Goal: Communication & Community: Answer question/provide support

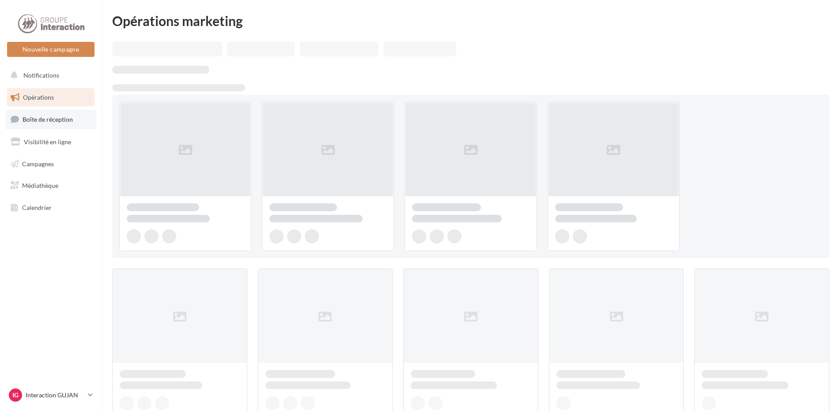
click at [70, 126] on link "Boîte de réception" at bounding box center [50, 119] width 91 height 19
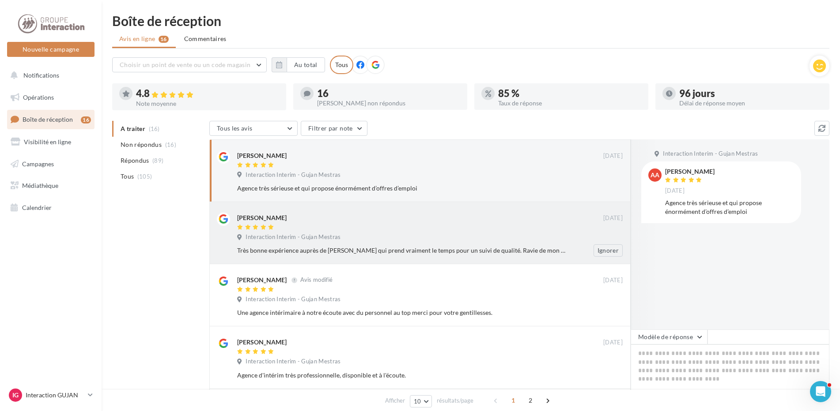
click at [448, 221] on div "[PERSON_NAME]" at bounding box center [420, 217] width 366 height 9
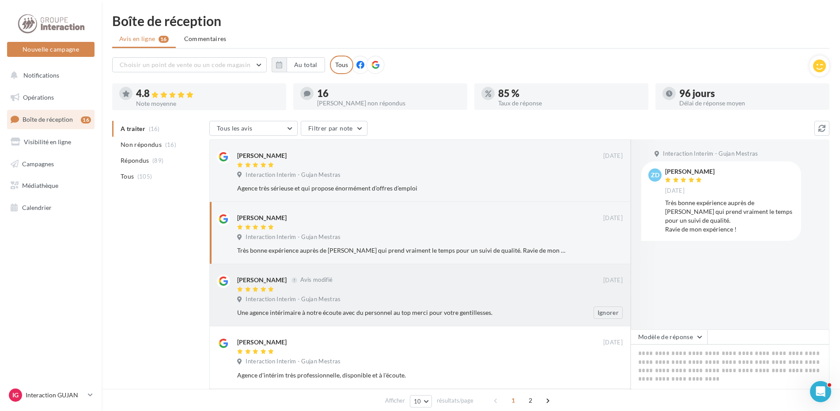
click at [442, 286] on div at bounding box center [420, 290] width 366 height 8
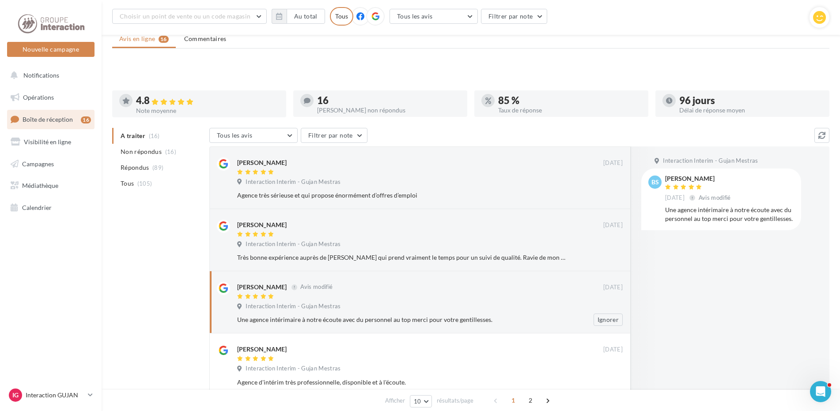
scroll to position [95, 0]
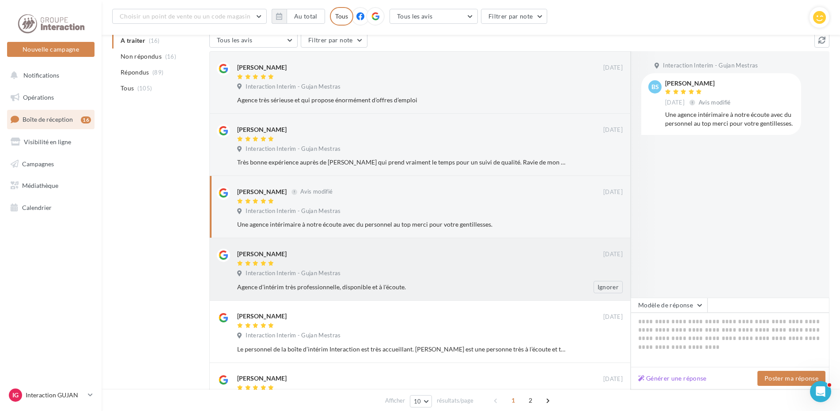
click at [422, 284] on div "Agence d'intérim très professionnelle, disponible et à l'écoute." at bounding box center [401, 287] width 328 height 9
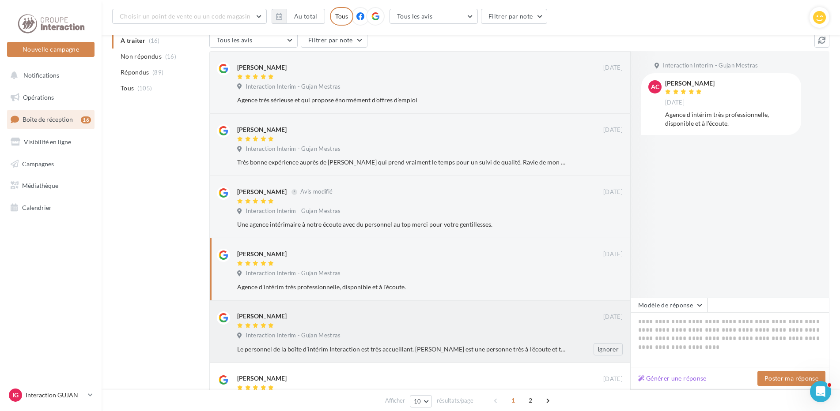
scroll to position [139, 0]
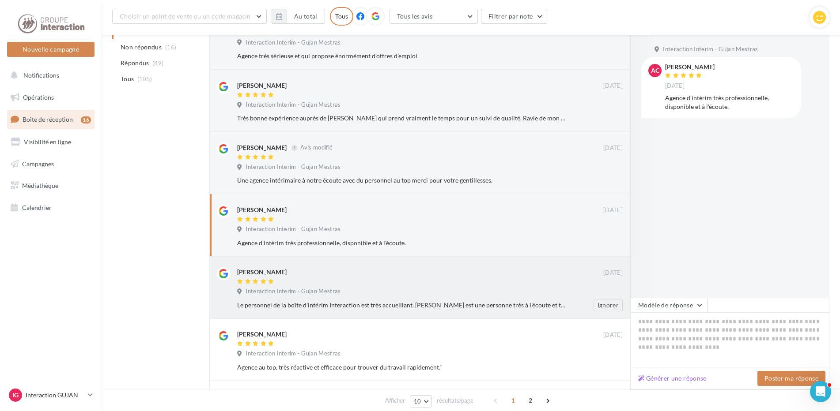
click at [384, 294] on div "Interaction Interim - Gujan Mestras" at bounding box center [429, 293] width 385 height 10
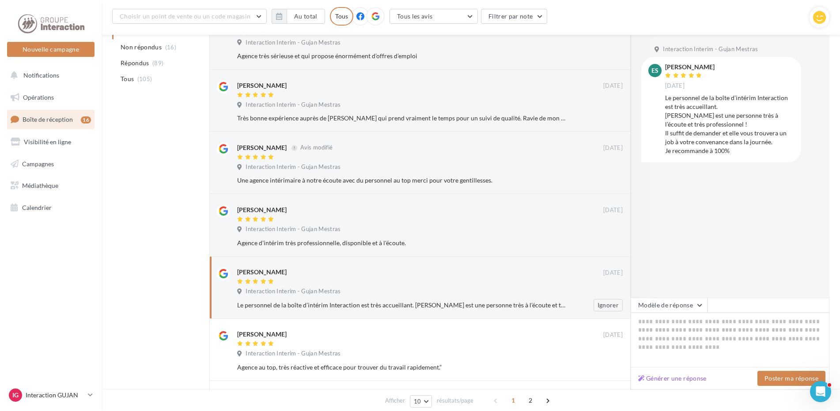
scroll to position [228, 0]
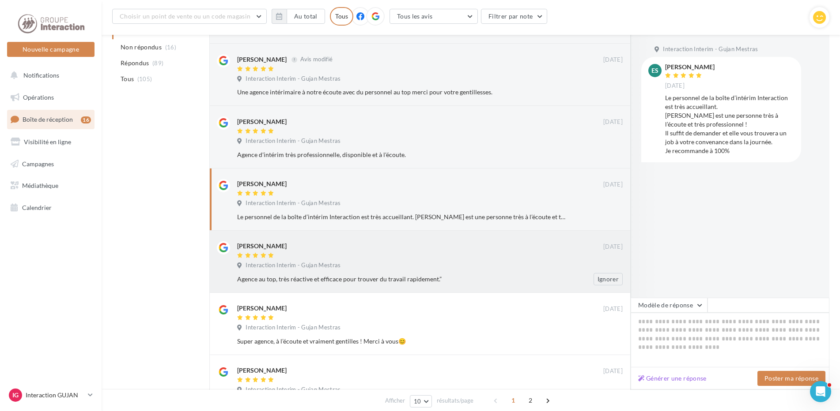
click at [482, 271] on div "[PERSON_NAME] [DATE] Interaction Interim - Gujan Mestras Agence au top, très ré…" at bounding box center [429, 263] width 385 height 44
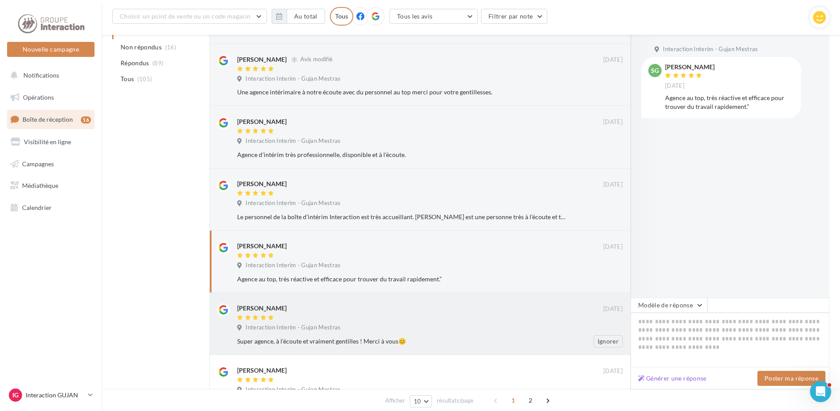
scroll to position [272, 0]
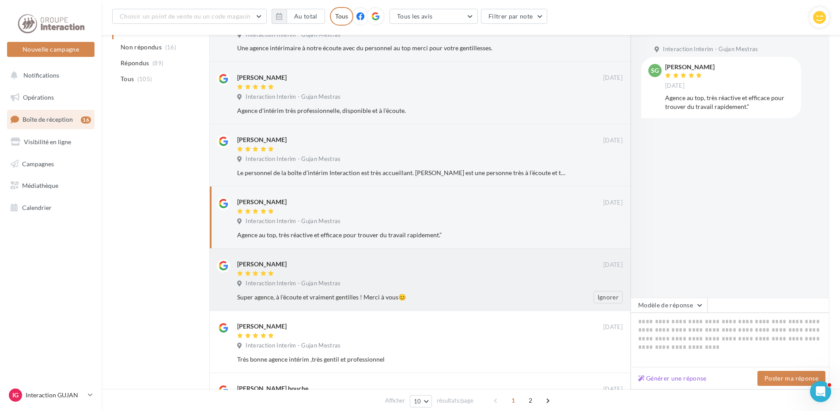
click at [425, 288] on div "Interaction Interim - Gujan Mestras" at bounding box center [429, 285] width 385 height 10
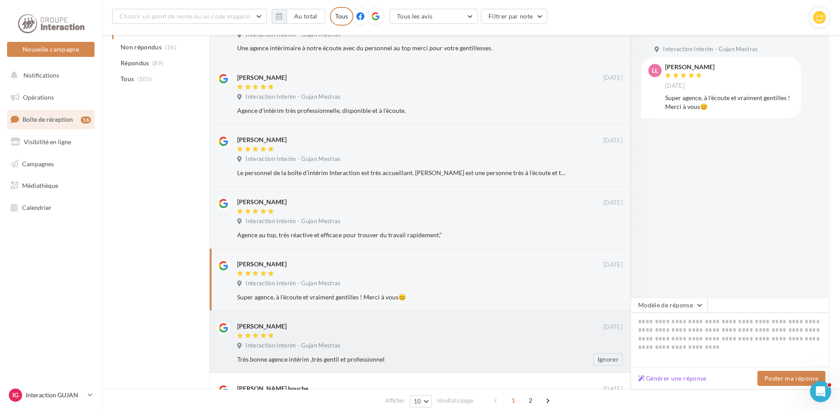
scroll to position [316, 0]
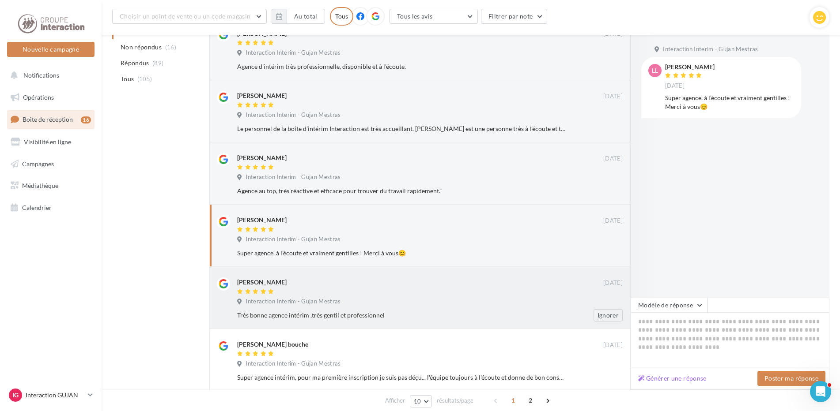
click at [439, 301] on div "Interaction Interim - Gujan Mestras" at bounding box center [429, 303] width 385 height 10
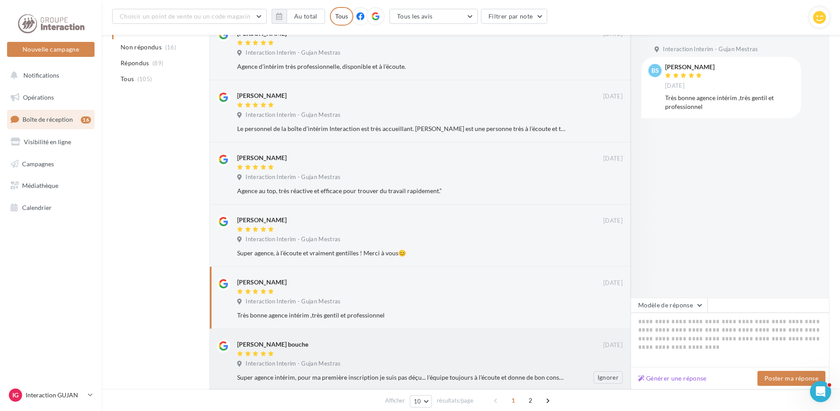
scroll to position [360, 0]
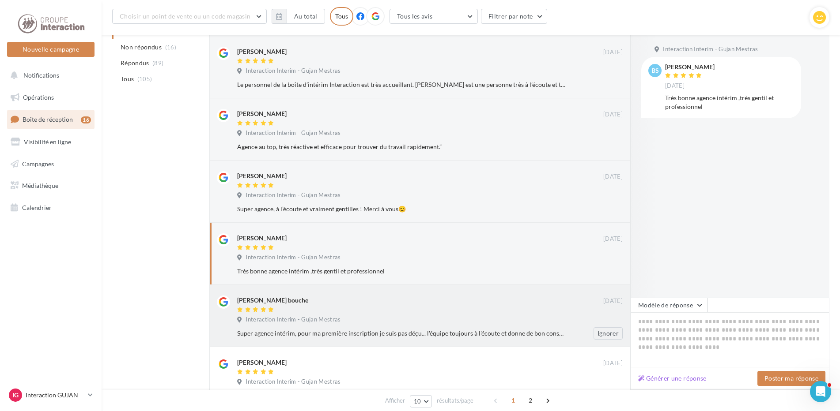
click at [452, 313] on div at bounding box center [420, 311] width 366 height 8
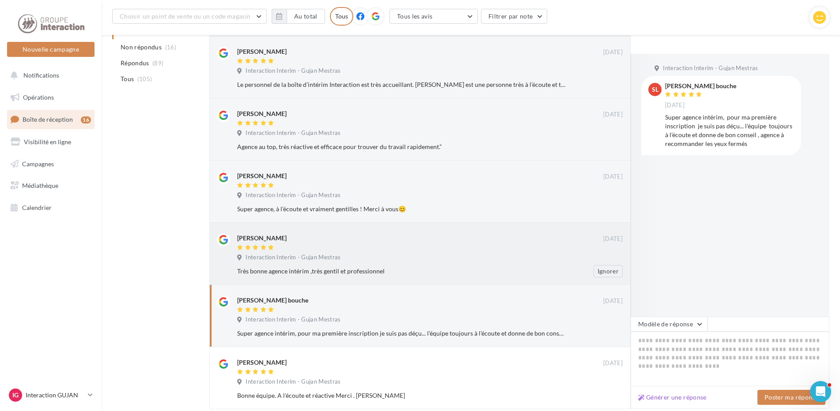
scroll to position [421, 0]
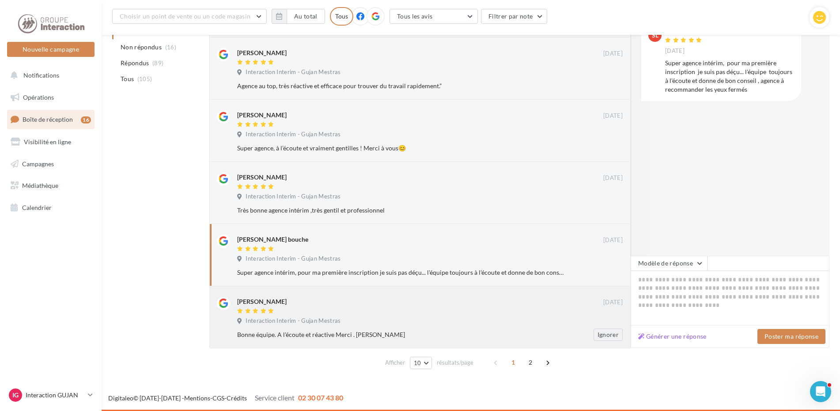
click at [439, 323] on div "Interaction Interim - Gujan Mestras" at bounding box center [429, 322] width 385 height 10
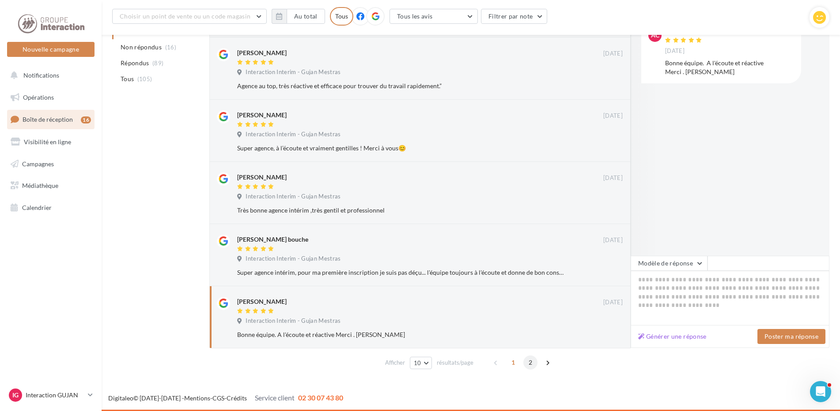
click at [530, 363] on span "2" at bounding box center [530, 363] width 14 height 14
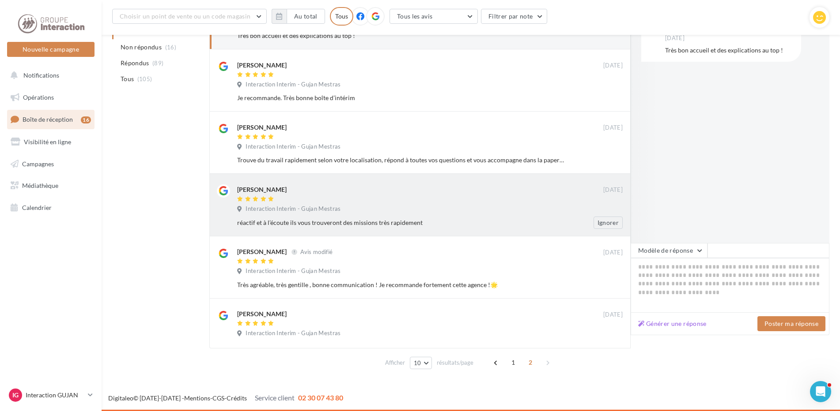
scroll to position [27, 0]
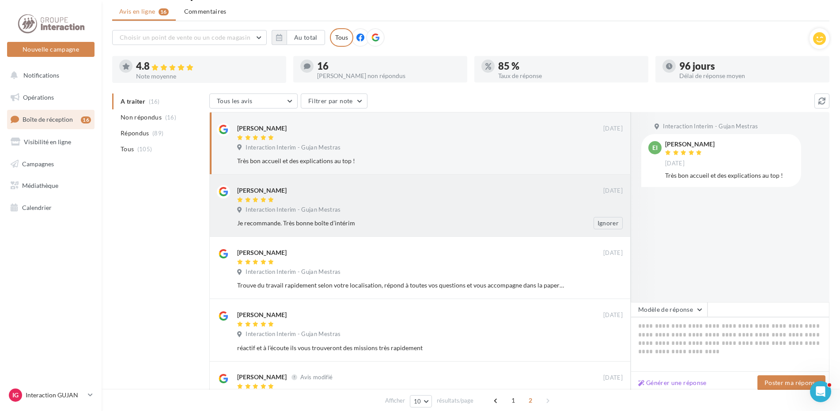
click at [392, 203] on div at bounding box center [420, 201] width 366 height 8
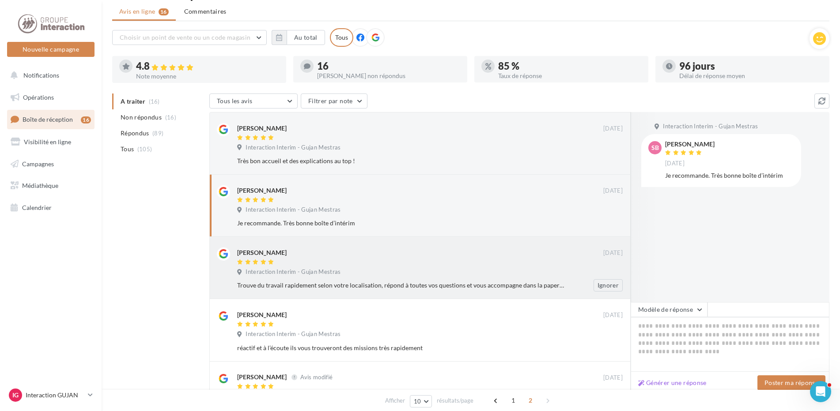
click at [461, 285] on div "Trouve du travail rapidement selon votre localisation, répond à toutes vos ques…" at bounding box center [401, 285] width 328 height 9
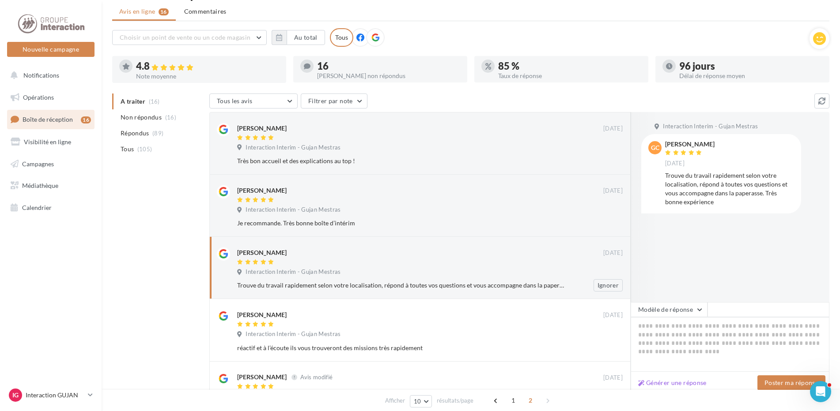
scroll to position [72, 0]
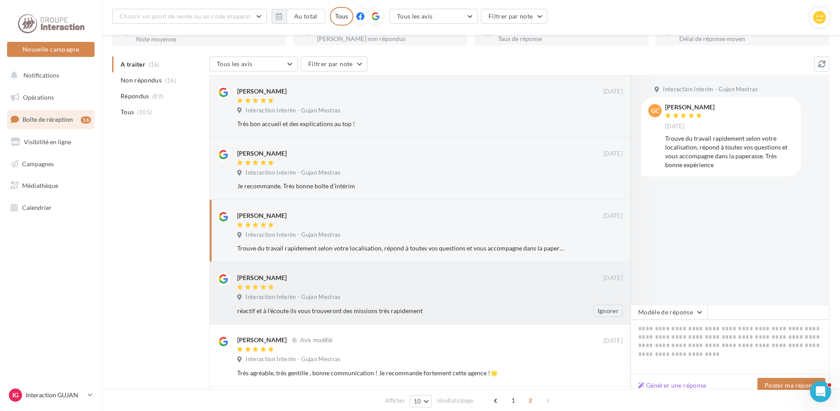
click at [401, 288] on div at bounding box center [420, 288] width 366 height 8
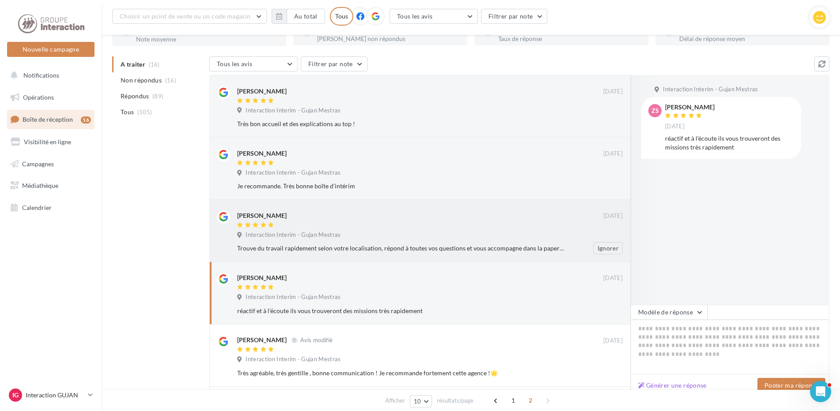
scroll to position [160, 0]
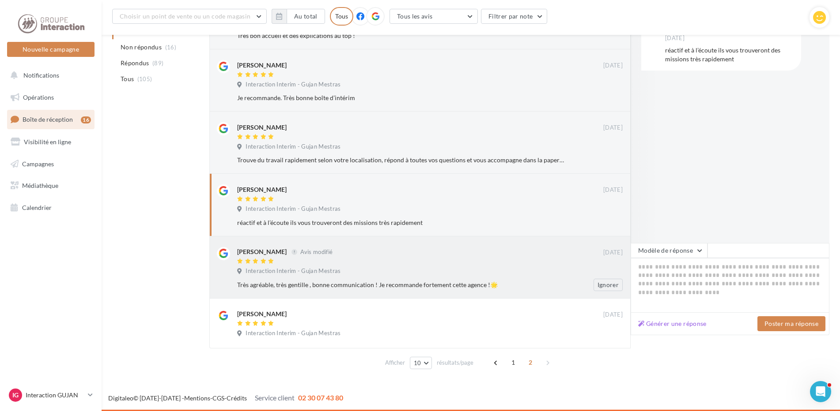
click at [432, 260] on div at bounding box center [420, 262] width 366 height 8
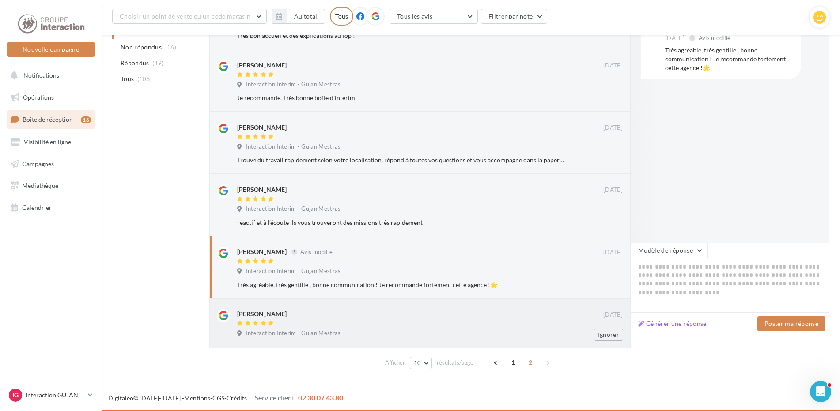
click at [413, 340] on div "[PERSON_NAME] [DATE] Interaction Interim - Gujan Mestras Ignorer" at bounding box center [429, 325] width 385 height 32
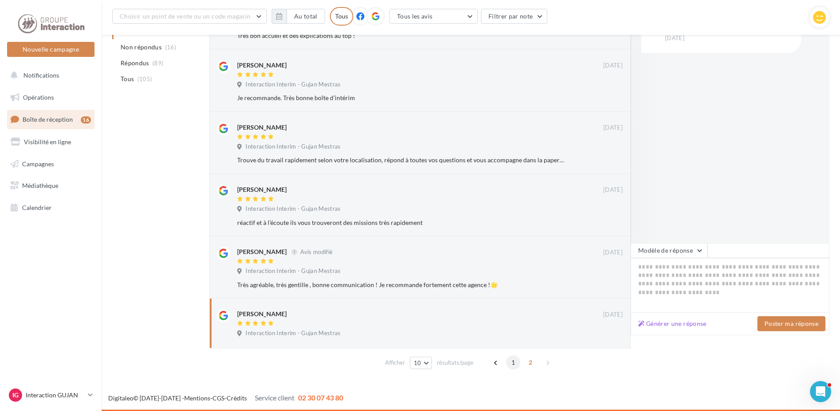
click at [512, 366] on span "1" at bounding box center [513, 363] width 14 height 14
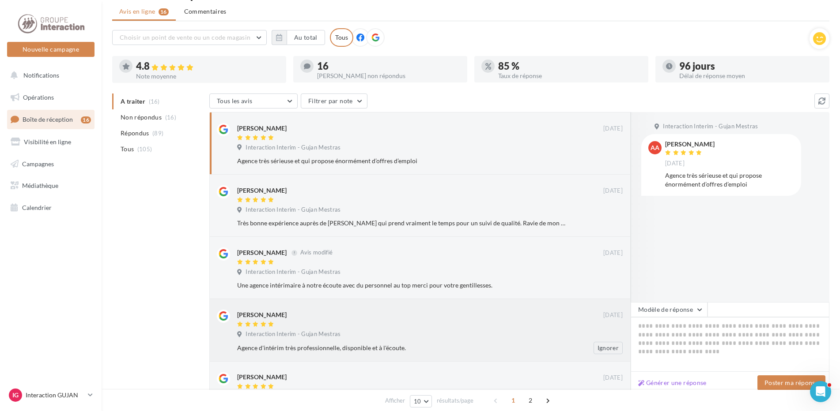
scroll to position [0, 0]
